Goal: Transaction & Acquisition: Download file/media

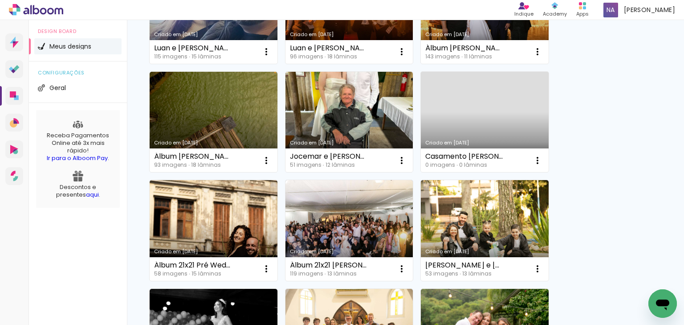
scroll to position [211, 0]
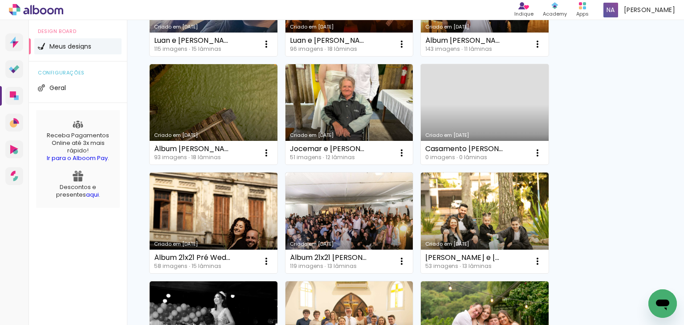
click at [356, 113] on link "Criado em [DATE]" at bounding box center [350, 114] width 128 height 101
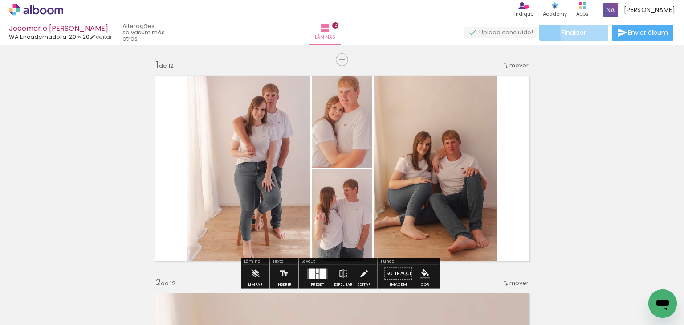
click at [582, 31] on span "Finalizar" at bounding box center [574, 32] width 24 height 6
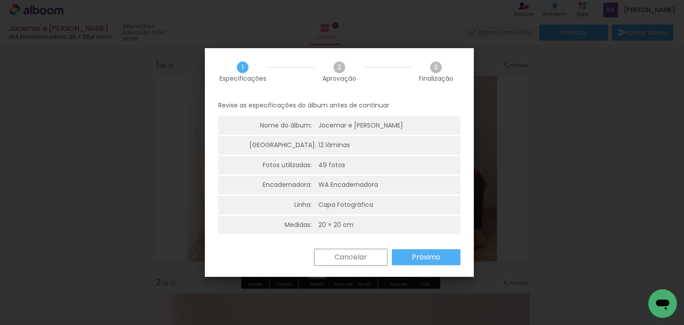
click at [0, 0] on paper-button "Próximo" at bounding box center [0, 0] width 0 height 0
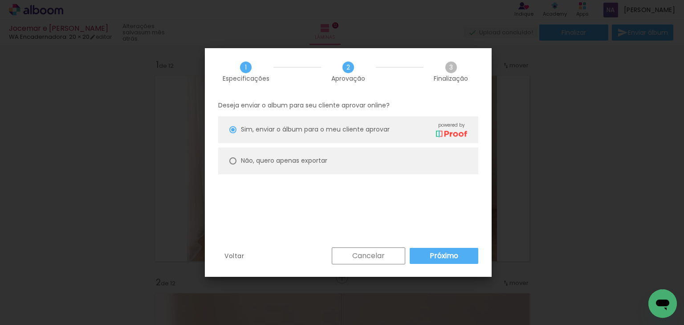
type paper-radio-button "on"
click at [0, 0] on slot "Não, quero apenas exportar" at bounding box center [0, 0] width 0 height 0
click at [0, 0] on slot "Próximo" at bounding box center [0, 0] width 0 height 0
type input "Alta, 300 DPI"
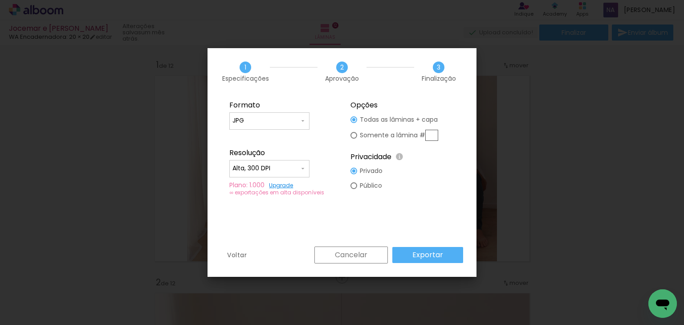
click at [0, 0] on slot "Exportar" at bounding box center [0, 0] width 0 height 0
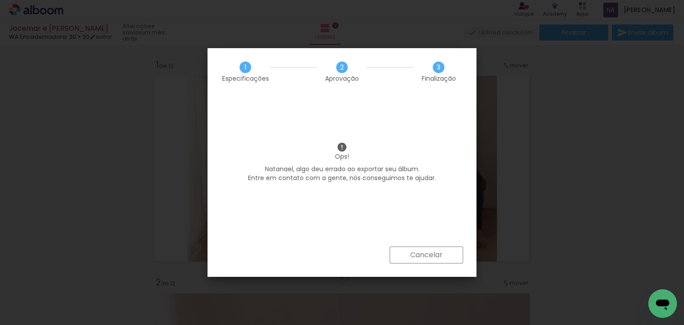
click at [411, 250] on iron-overlay-backdrop at bounding box center [342, 162] width 684 height 325
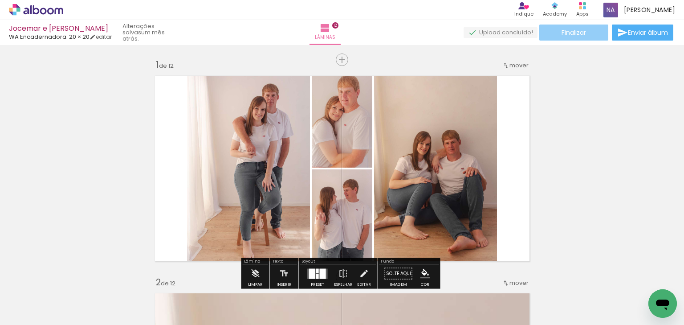
click at [588, 32] on paper-button "Finalizar" at bounding box center [573, 32] width 69 height 16
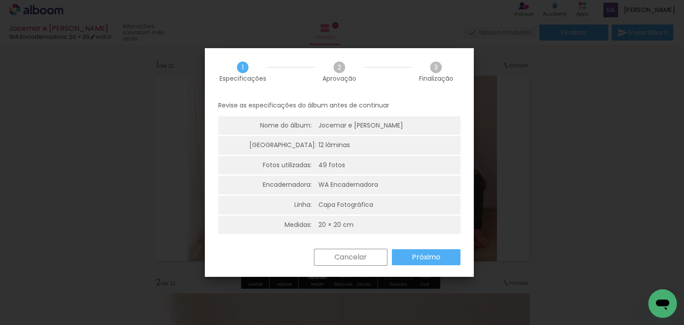
click at [0, 0] on div "Cancelar Próximo" at bounding box center [0, 0] width 0 height 0
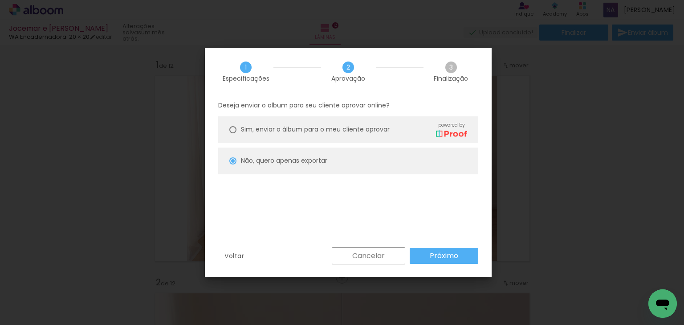
type paper-radio-button "on"
click at [234, 129] on div at bounding box center [232, 129] width 7 height 7
click at [232, 160] on div at bounding box center [232, 160] width 7 height 7
click at [422, 257] on paper-button "Próximo" at bounding box center [444, 256] width 69 height 16
type input "Alta, 300 DPI"
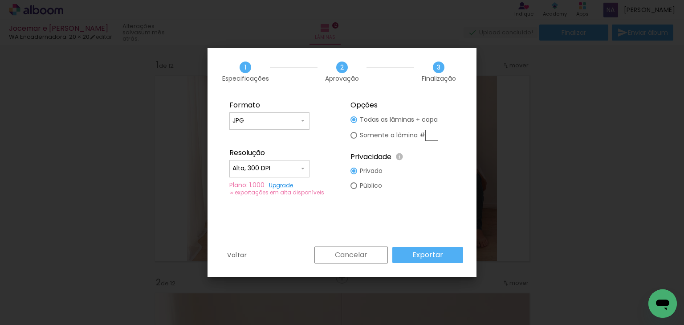
type paper-radio-button "on"
click at [0, 0] on input "text" at bounding box center [0, 0] width 0 height 0
type input "1"
click at [0, 0] on slot "Exportar" at bounding box center [0, 0] width 0 height 0
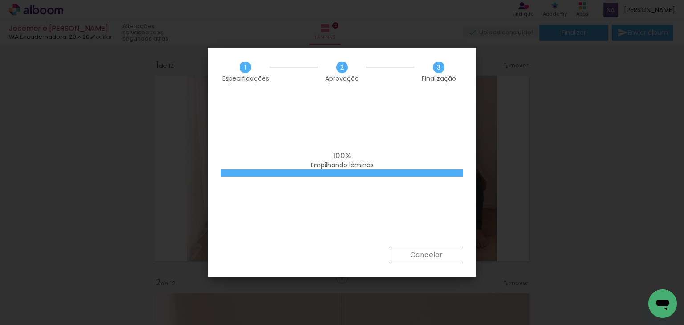
click at [563, 150] on iron-overlay-backdrop at bounding box center [342, 162] width 684 height 325
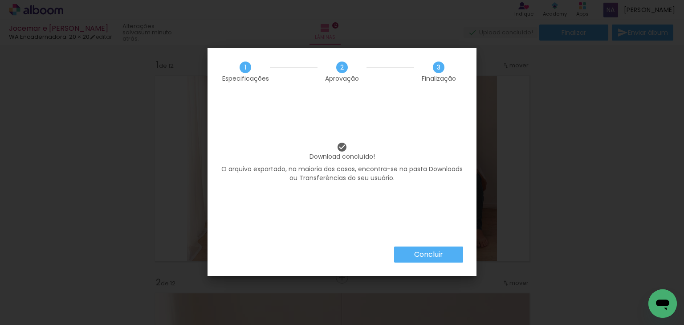
click at [424, 254] on iron-overlay-backdrop at bounding box center [342, 162] width 684 height 325
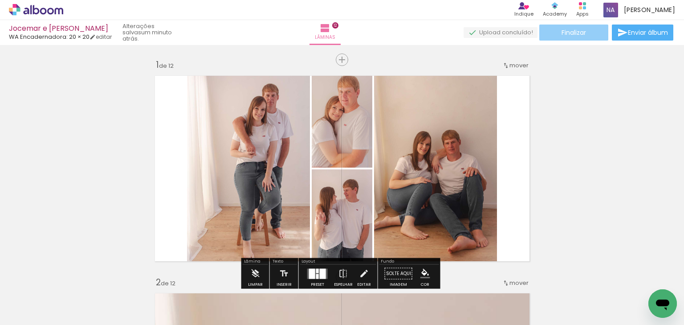
click at [574, 34] on span "Finalizar" at bounding box center [574, 32] width 24 height 6
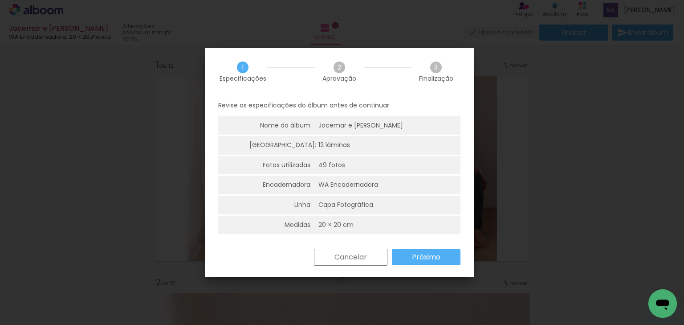
click at [0, 0] on paper-button "Próximo" at bounding box center [0, 0] width 0 height 0
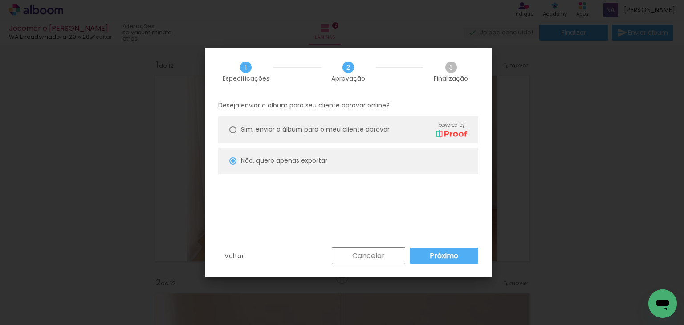
click at [0, 0] on slot "Próximo" at bounding box center [0, 0] width 0 height 0
type input "Alta, 300 DPI"
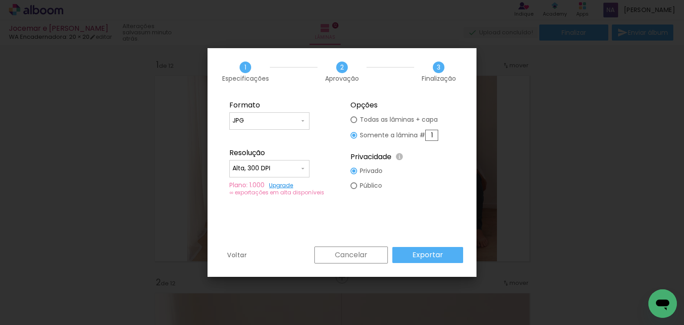
click at [0, 0] on input "1" at bounding box center [0, 0] width 0 height 0
type input "2"
click at [0, 0] on slot "Exportar" at bounding box center [0, 0] width 0 height 0
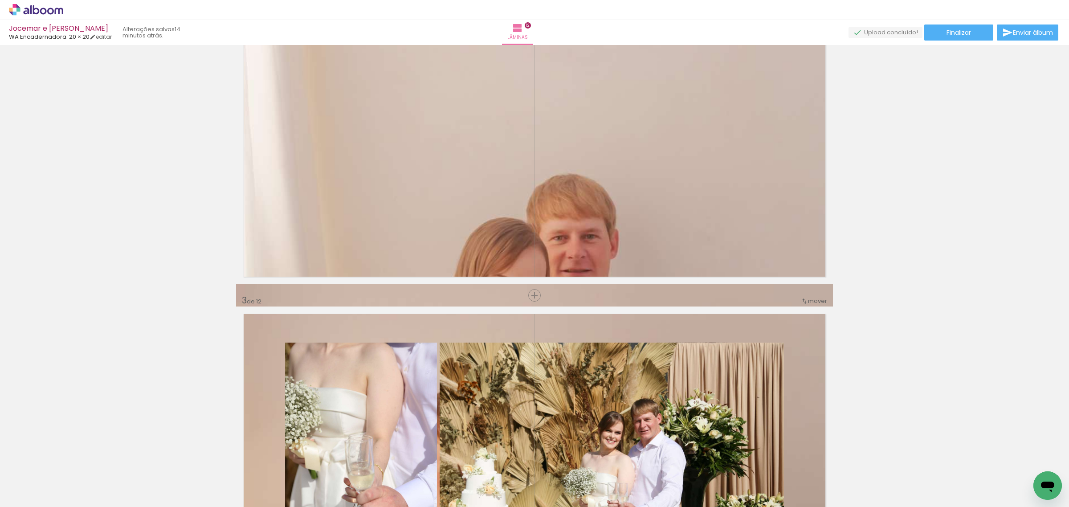
scroll to position [414, 0]
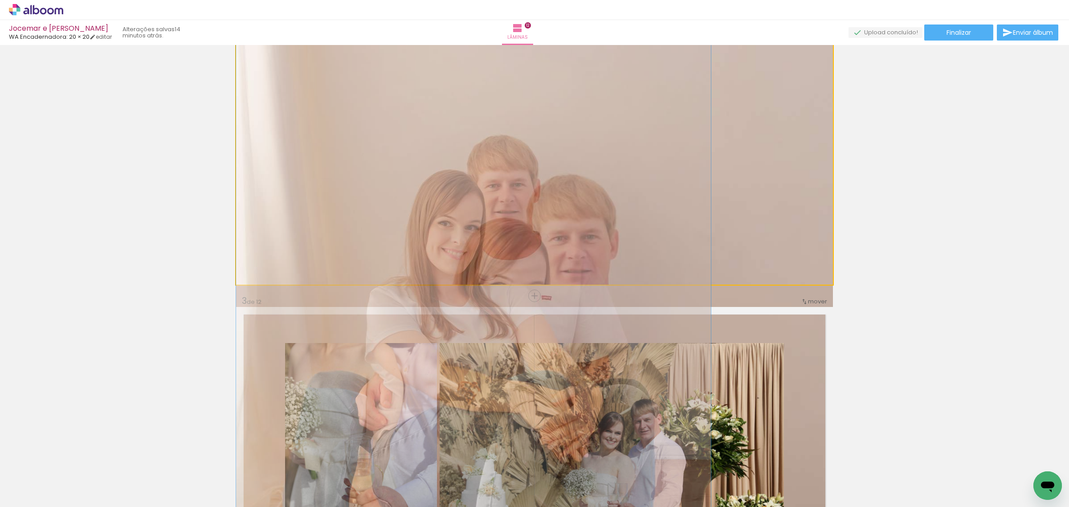
click at [571, 205] on div at bounding box center [534, 430] width 597 height 896
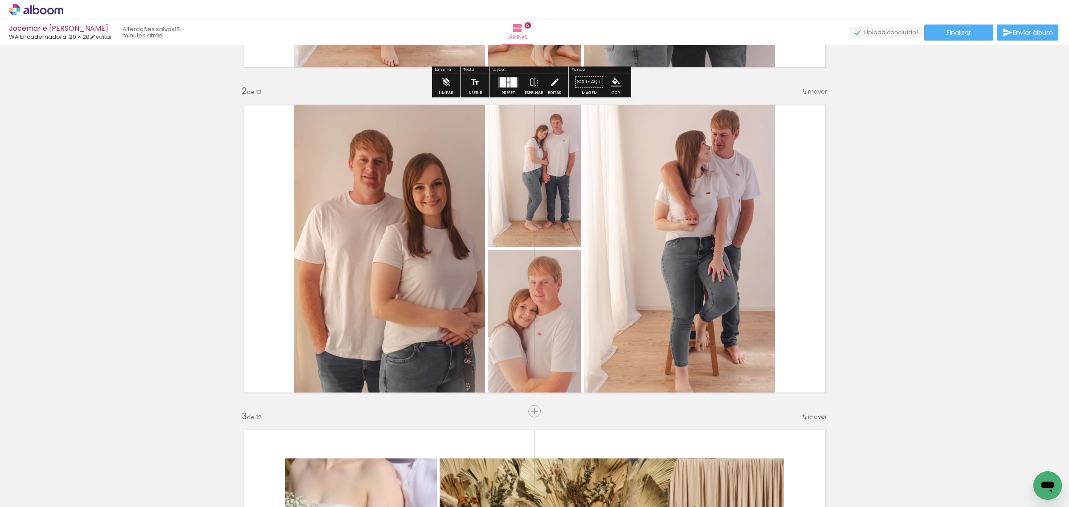
scroll to position [314, 0]
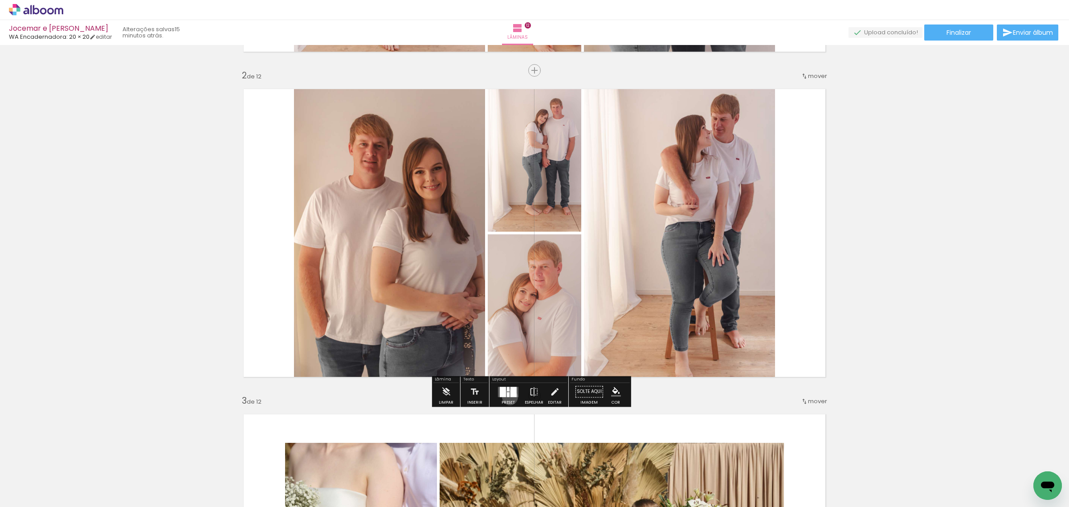
click at [0, 0] on div "Confirmar Cancelar" at bounding box center [0, 0] width 0 height 0
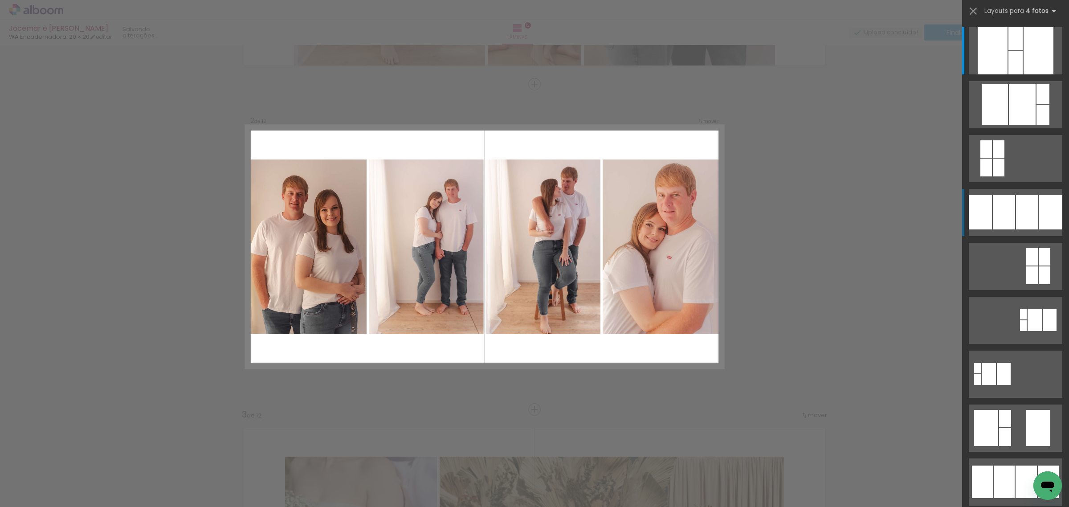
scroll to position [299, 0]
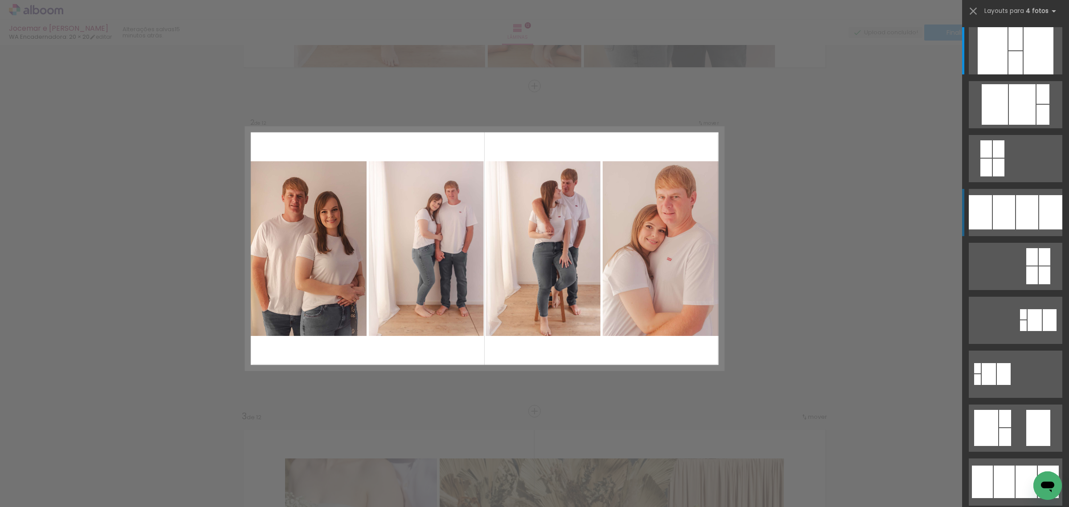
click at [1022, 208] on div at bounding box center [1027, 212] width 22 height 34
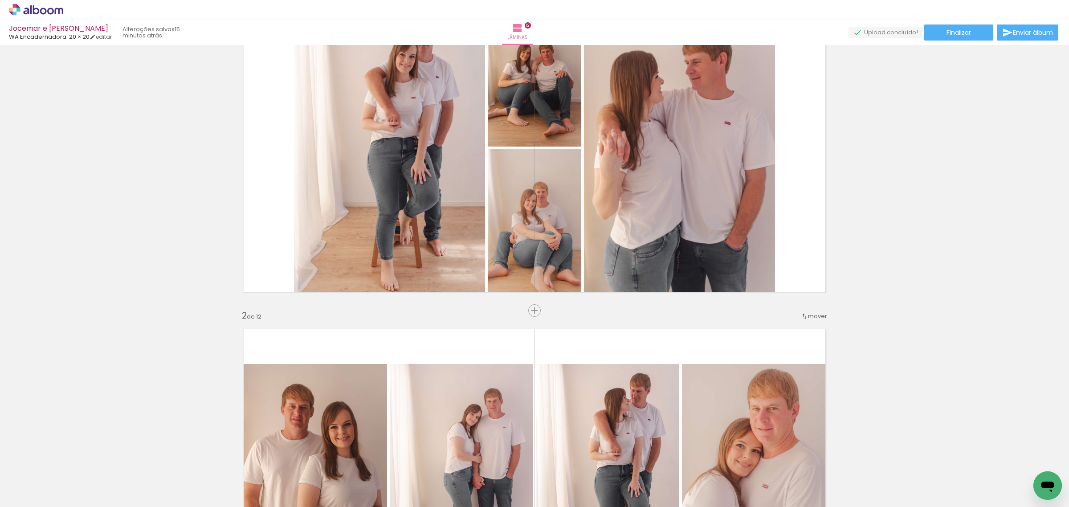
scroll to position [0, 0]
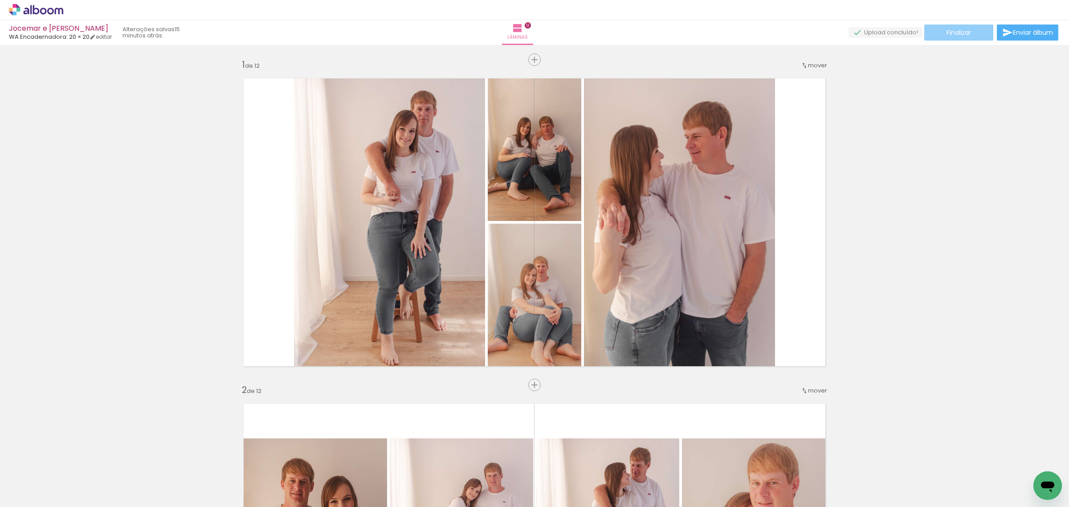
click at [950, 30] on span "Finalizar" at bounding box center [959, 32] width 24 height 6
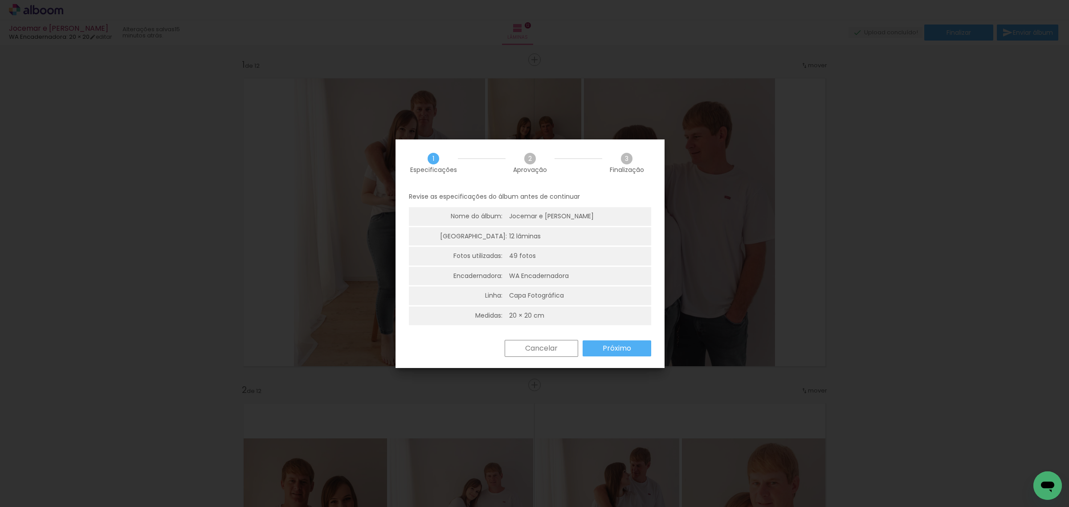
click at [0, 0] on paper-button "Próximo" at bounding box center [0, 0] width 0 height 0
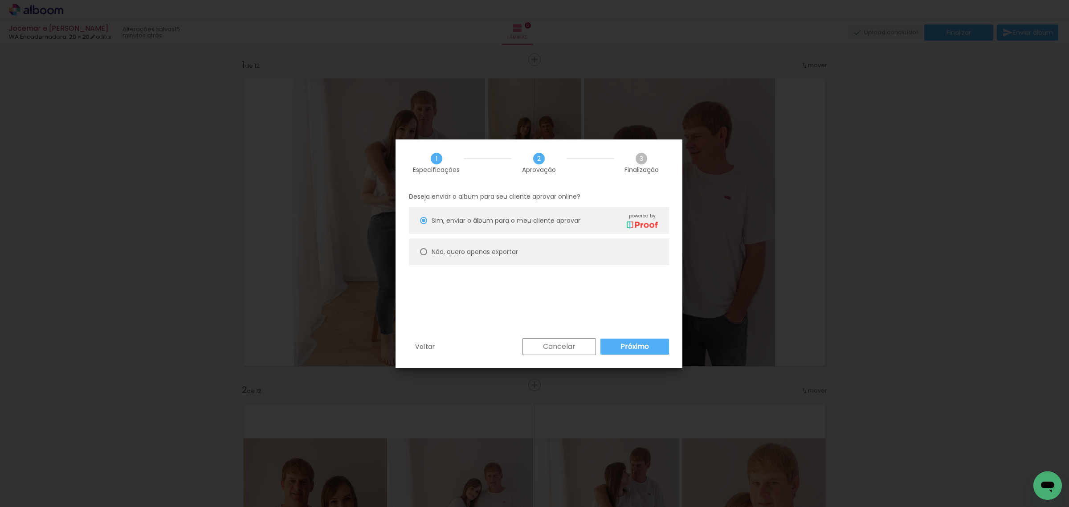
type paper-radio-button "on"
click at [0, 0] on slot "Não, quero apenas exportar" at bounding box center [0, 0] width 0 height 0
click at [619, 348] on paper-button "Próximo" at bounding box center [634, 347] width 69 height 16
type input "Alta, 300 DPI"
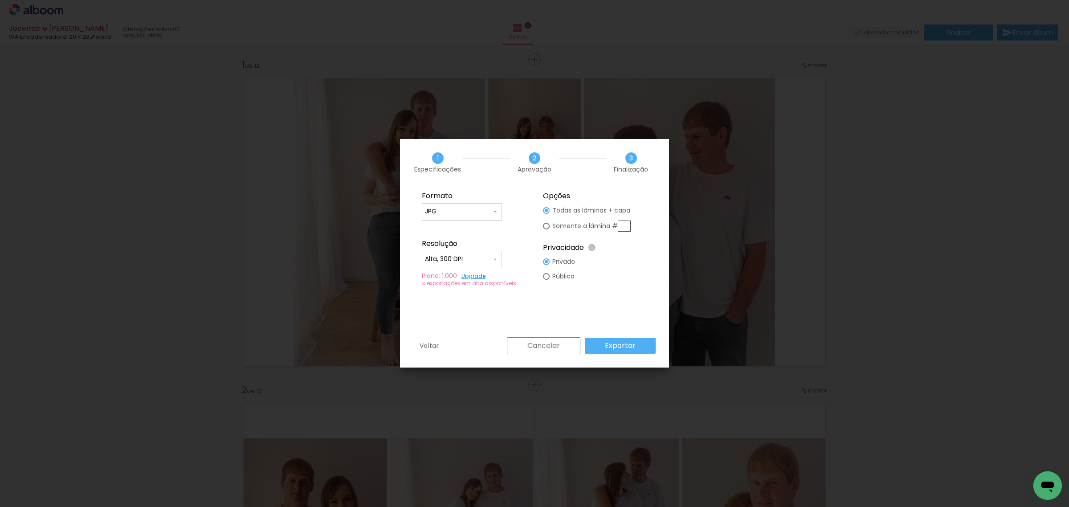
type paper-radio-button "on"
click at [0, 0] on paper-radio-button "Todas as lâminas + capa" at bounding box center [0, 0] width 0 height 0
type paper-radio-button "on"
click at [0, 0] on div at bounding box center [0, 0] width 0 height 0
click at [0, 0] on input "text" at bounding box center [0, 0] width 0 height 0
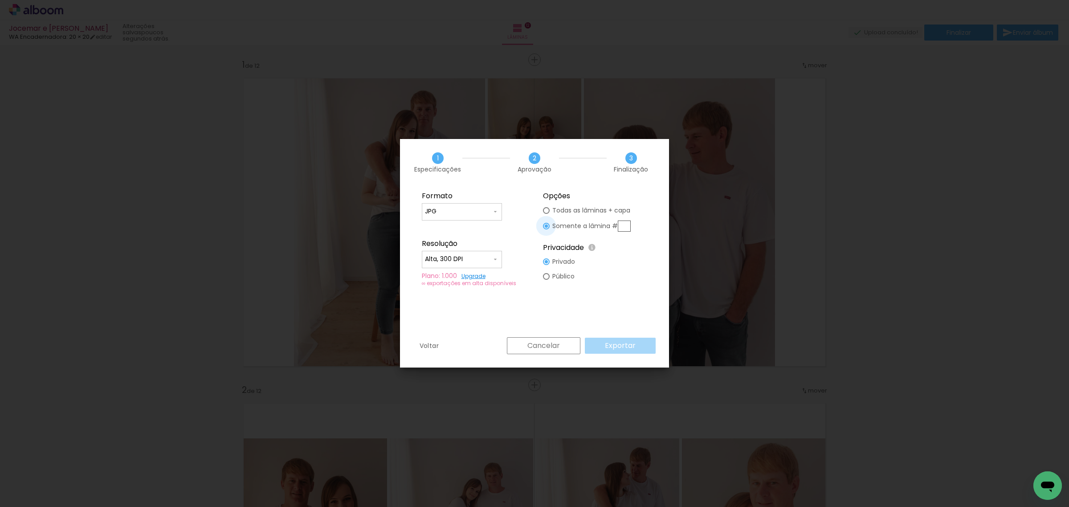
click at [0, 0] on div at bounding box center [0, 0] width 0 height 0
click at [0, 0] on slot "Exportar" at bounding box center [0, 0] width 0 height 0
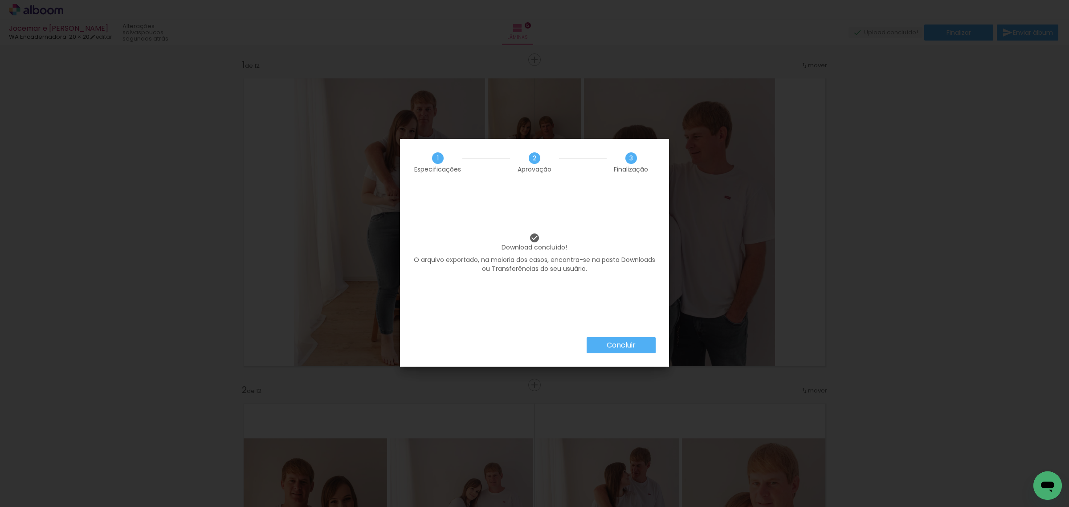
click at [631, 348] on iron-overlay-backdrop at bounding box center [534, 253] width 1069 height 507
